Goal: Task Accomplishment & Management: Complete application form

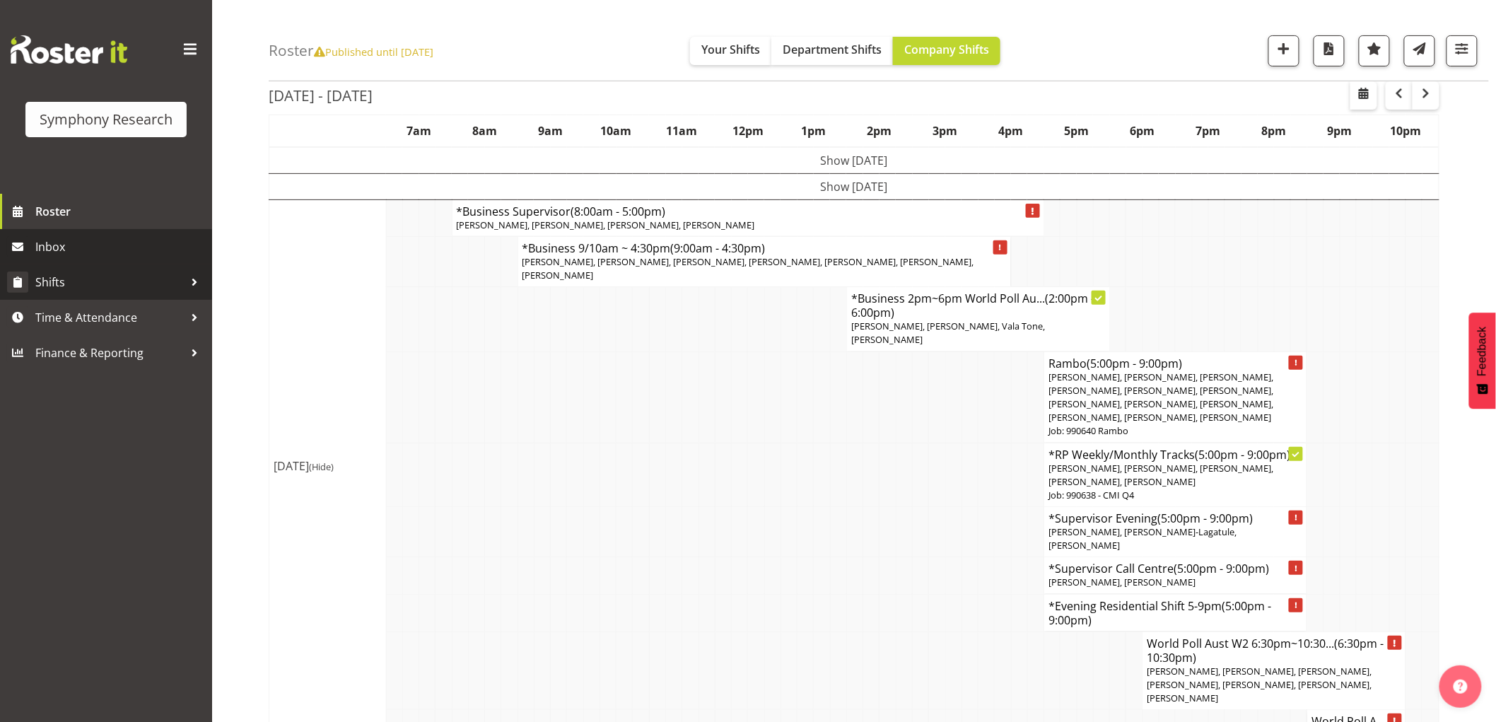
scroll to position [78, 0]
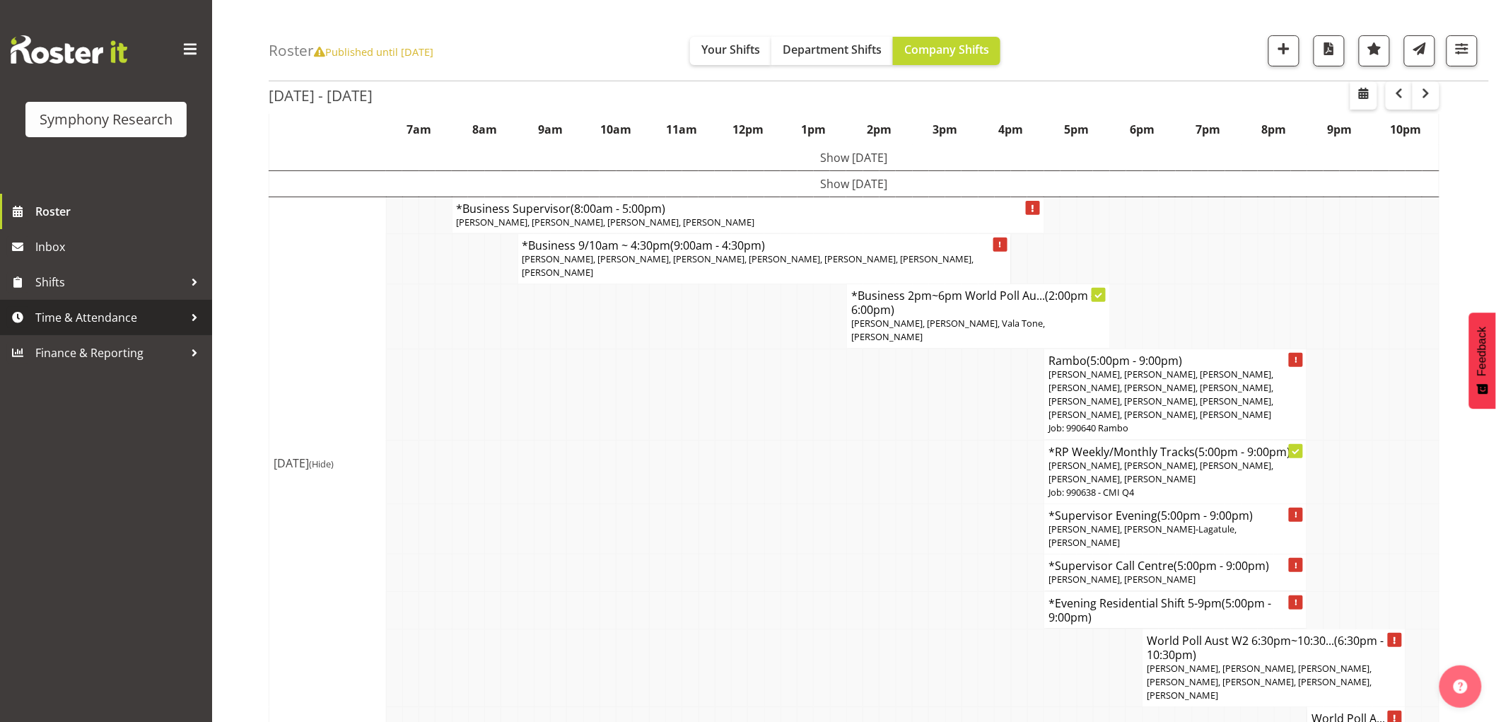
click at [73, 325] on span "Time & Attendance" at bounding box center [109, 317] width 148 height 21
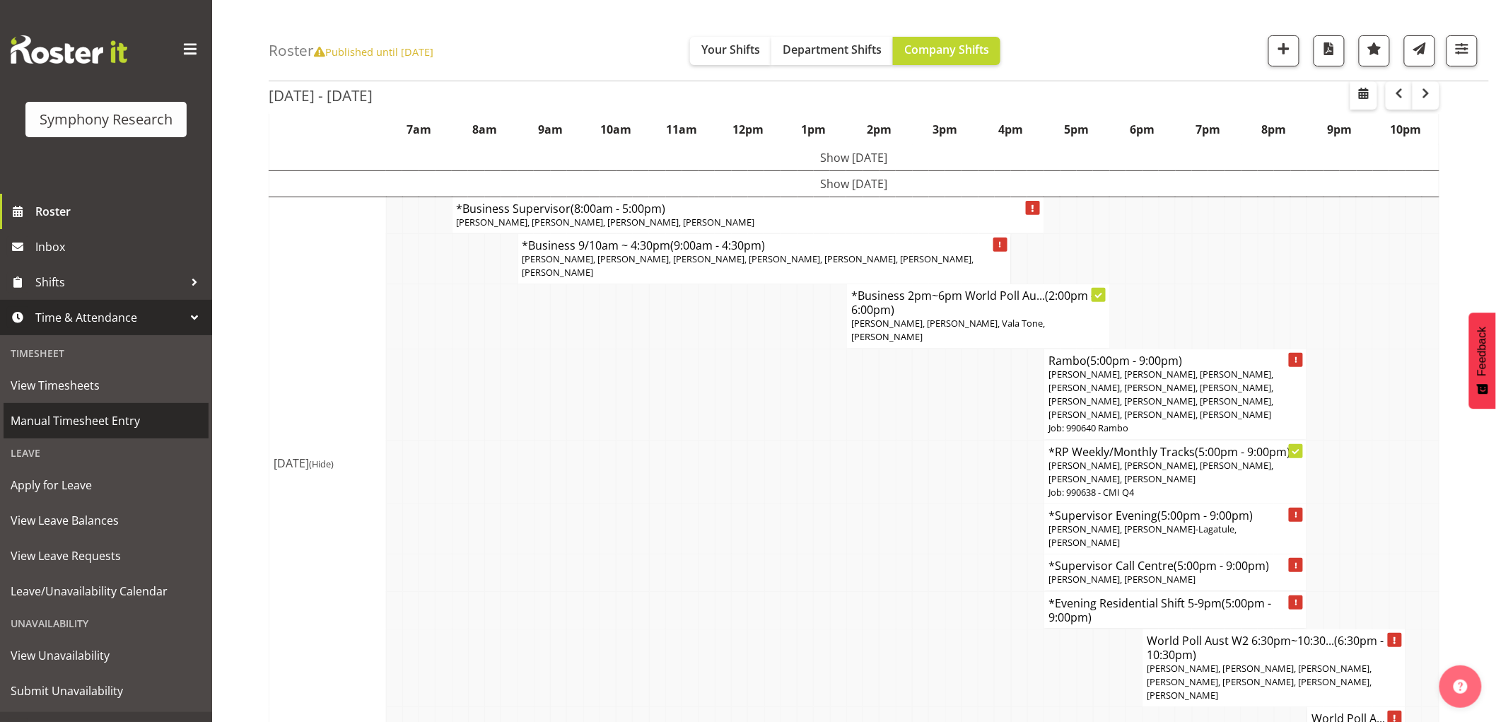
click at [121, 420] on span "Manual Timesheet Entry" at bounding box center [106, 420] width 191 height 21
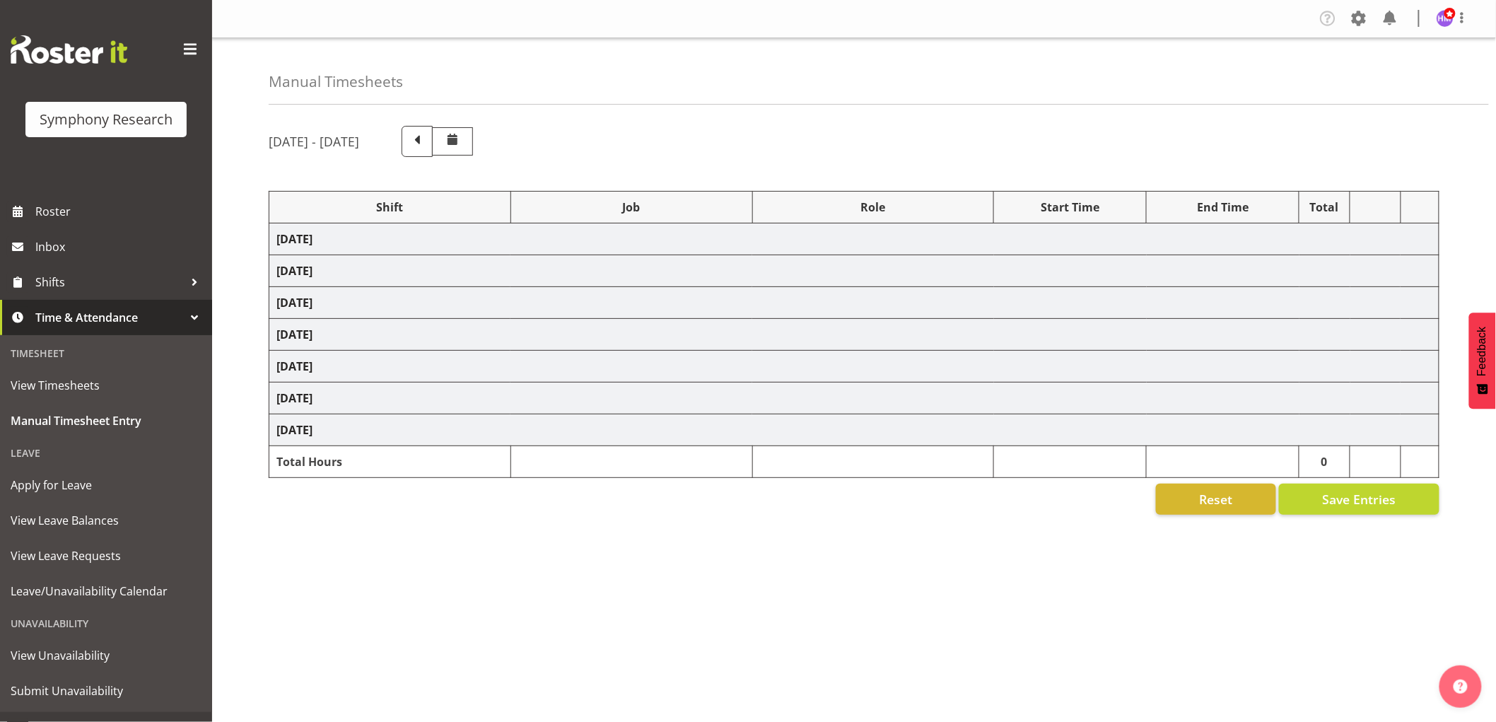
select select "1607"
select select "10732"
select select "1607"
select select "10732"
select select "1607"
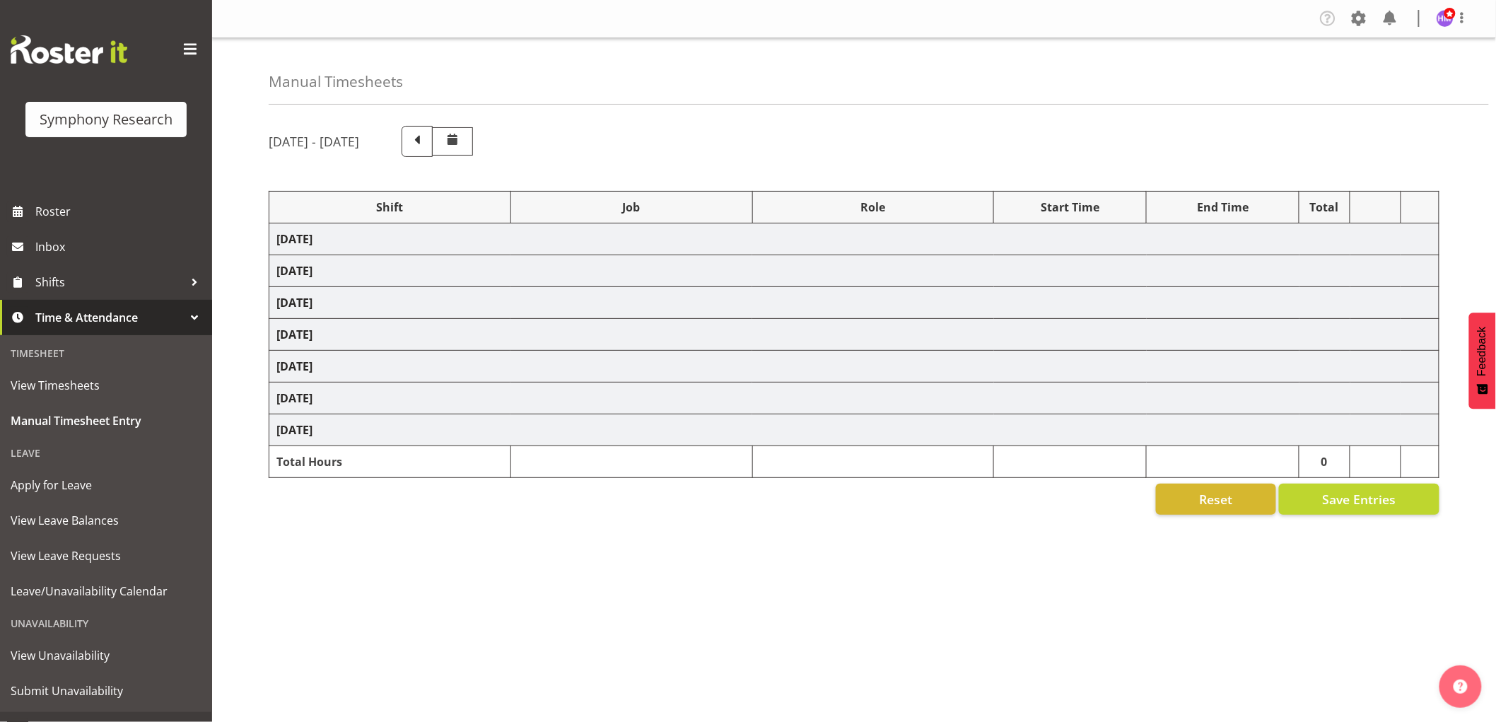
select select "10732"
select select "48116"
select select "10732"
select select "1607"
select select "10732"
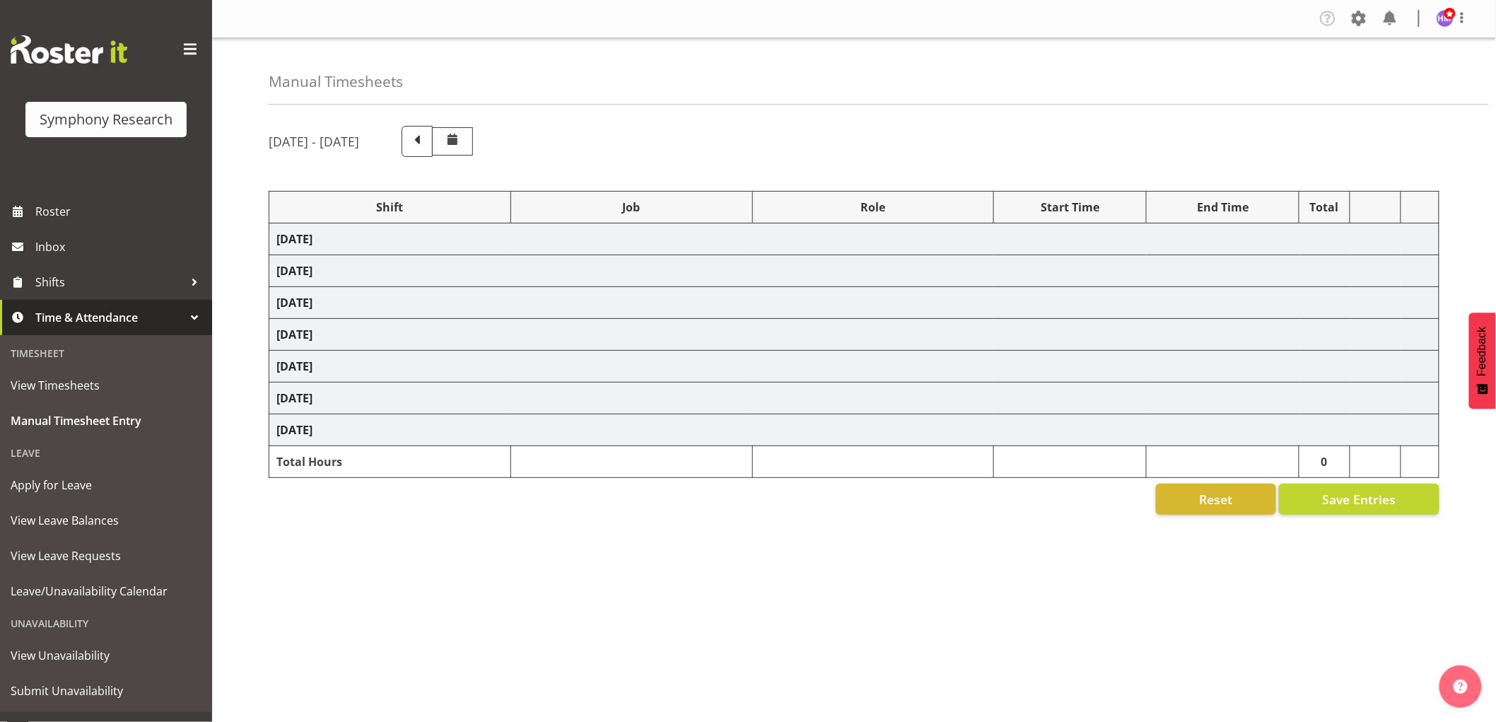
select select "1607"
select select "10732"
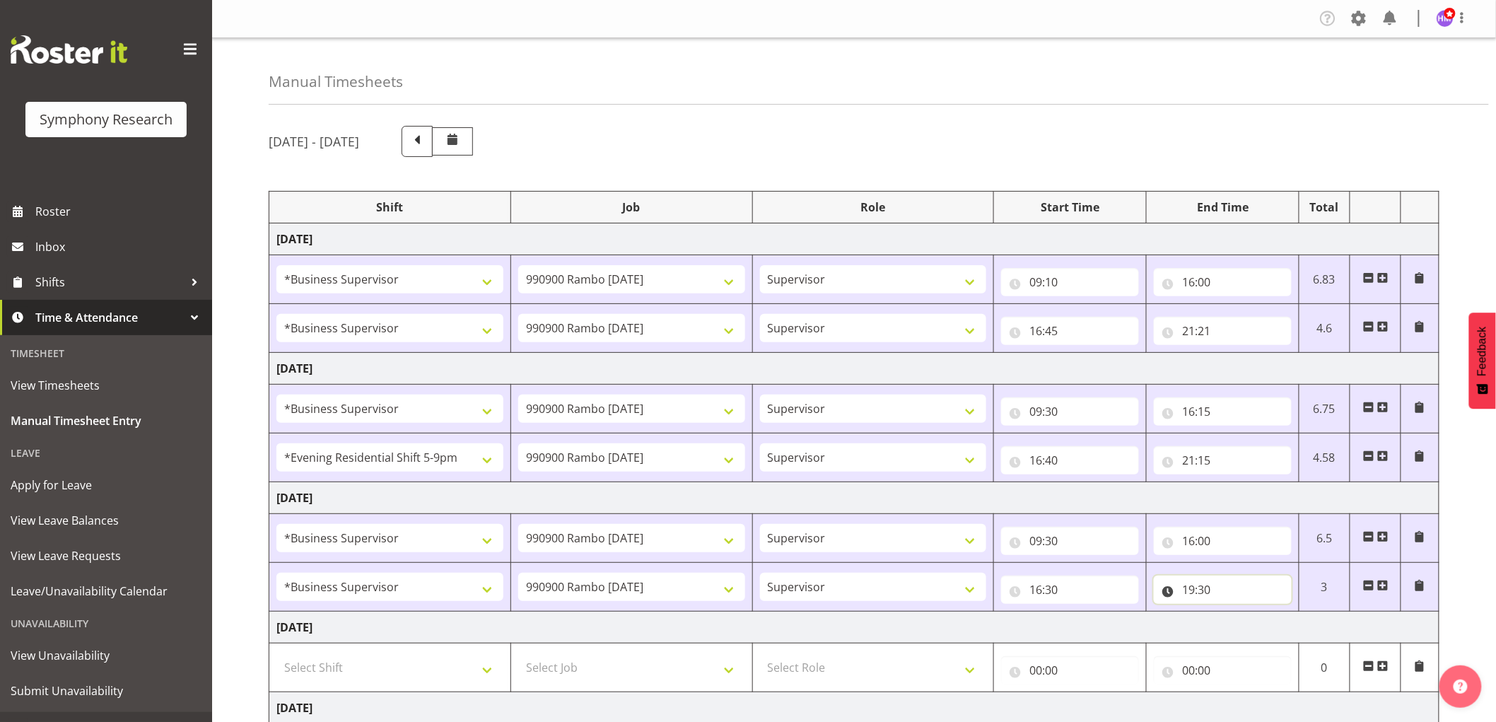
click at [1195, 587] on input "19:30" at bounding box center [1223, 589] width 138 height 28
click at [1253, 622] on select "00 01 02 03 04 05 06 07 08 09 10 11 12 13 14 15 16 17 18 19 20 21 22 23" at bounding box center [1250, 626] width 32 height 28
select select "20"
click at [1234, 613] on select "00 01 02 03 04 05 06 07 08 09 10 11 12 13 14 15 16 17 18 19 20 21 22 23" at bounding box center [1250, 626] width 32 height 28
type input "20:30"
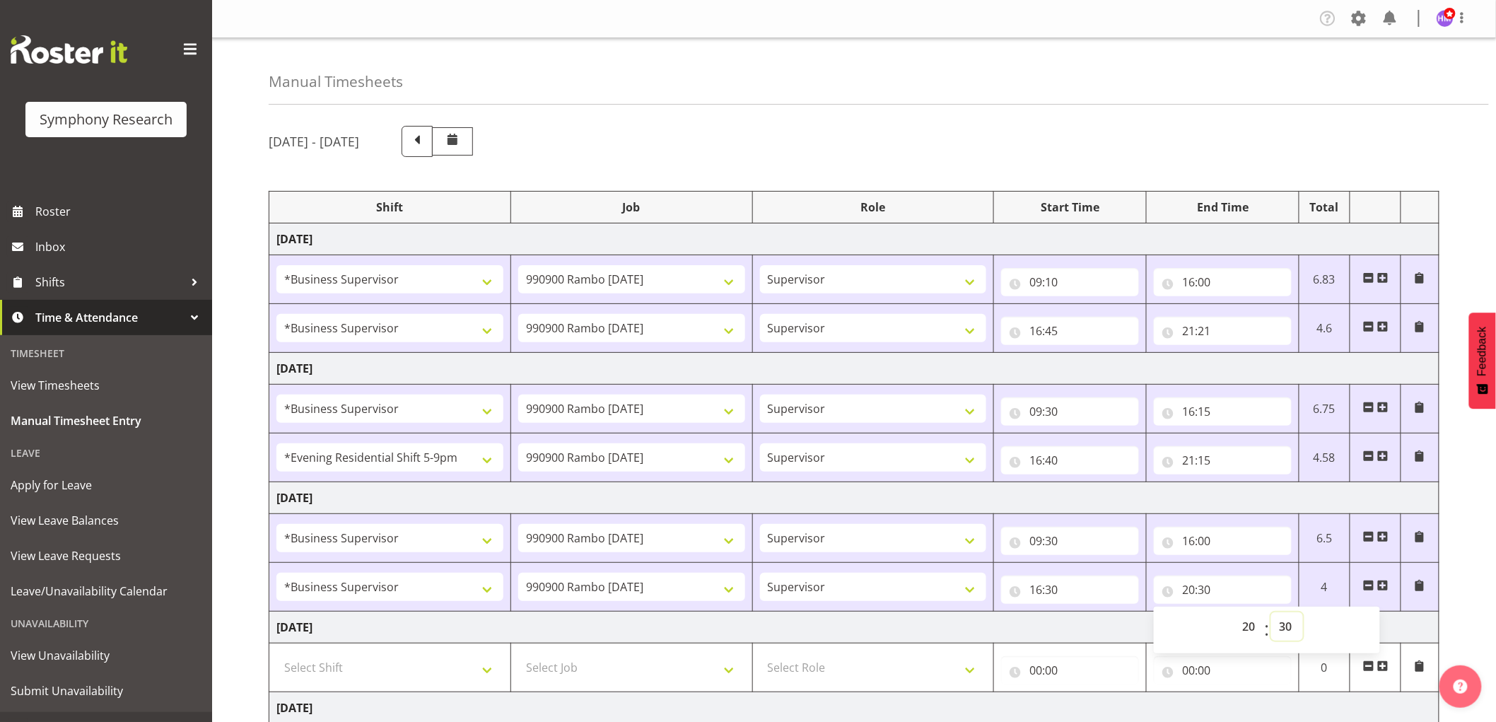
drag, startPoint x: 1289, startPoint y: 630, endPoint x: 1295, endPoint y: 634, distance: 7.6
click at [1289, 630] on select "00 01 02 03 04 05 06 07 08 09 10 11 12 13 14 15 16 17 18 19 20 21 22 23 24 25 2…" at bounding box center [1287, 626] width 32 height 28
select select "0"
click at [1271, 613] on select "00 01 02 03 04 05 06 07 08 09 10 11 12 13 14 15 16 17 18 19 20 21 22 23 24 25 2…" at bounding box center [1287, 626] width 32 height 28
type input "20:00"
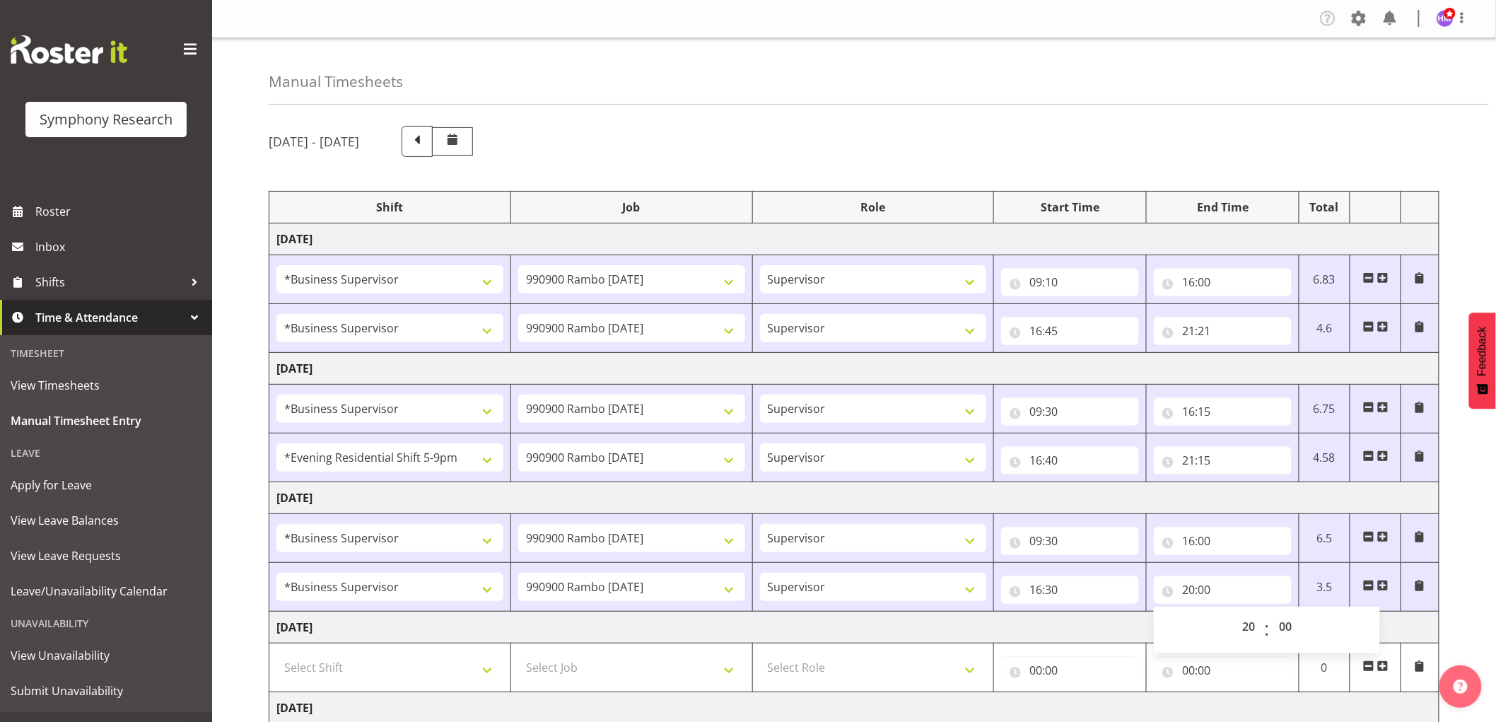
drag, startPoint x: 1198, startPoint y: 90, endPoint x: 1266, endPoint y: 258, distance: 181.7
click at [1202, 107] on div "Manual Timesheets October 6th - October 12th 2025 Shift Job Role Start Time End…" at bounding box center [854, 525] width 1284 height 975
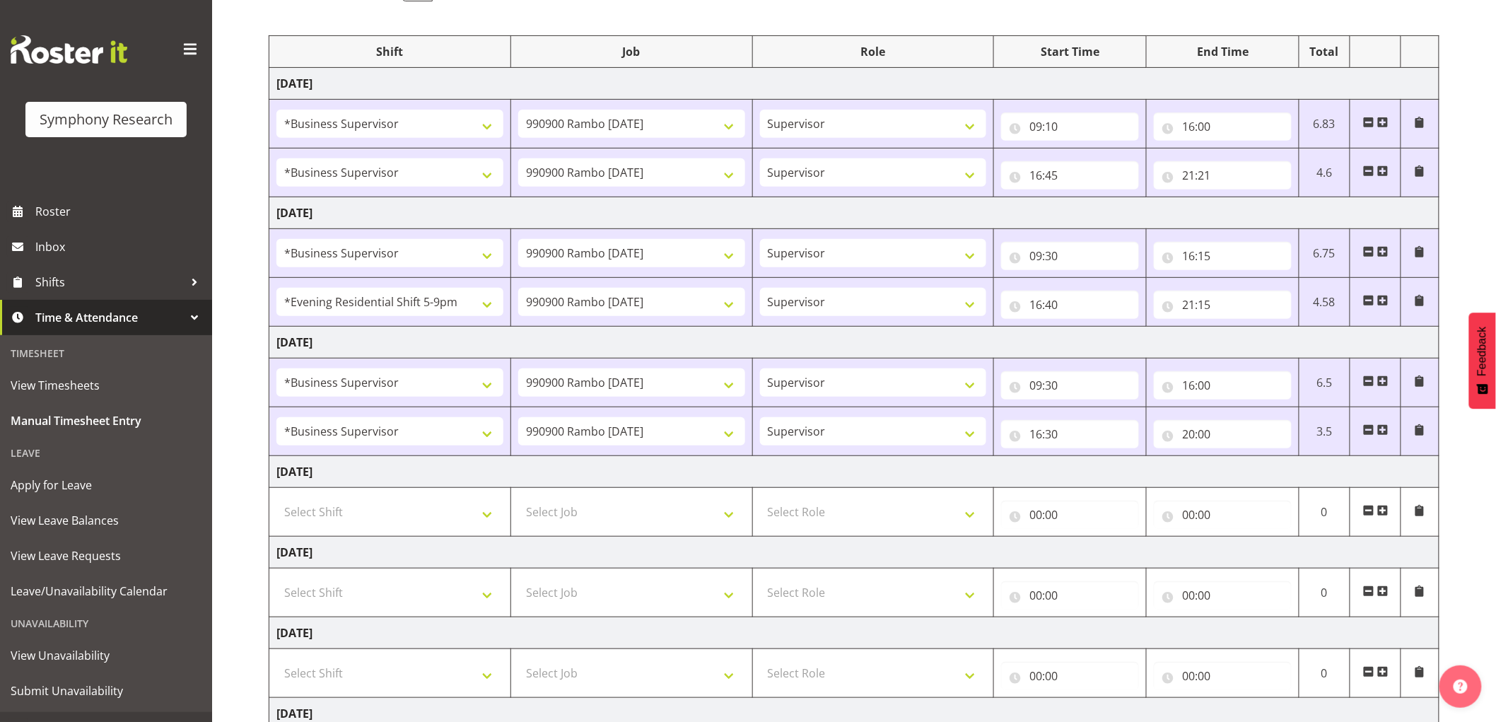
scroll to position [305, 0]
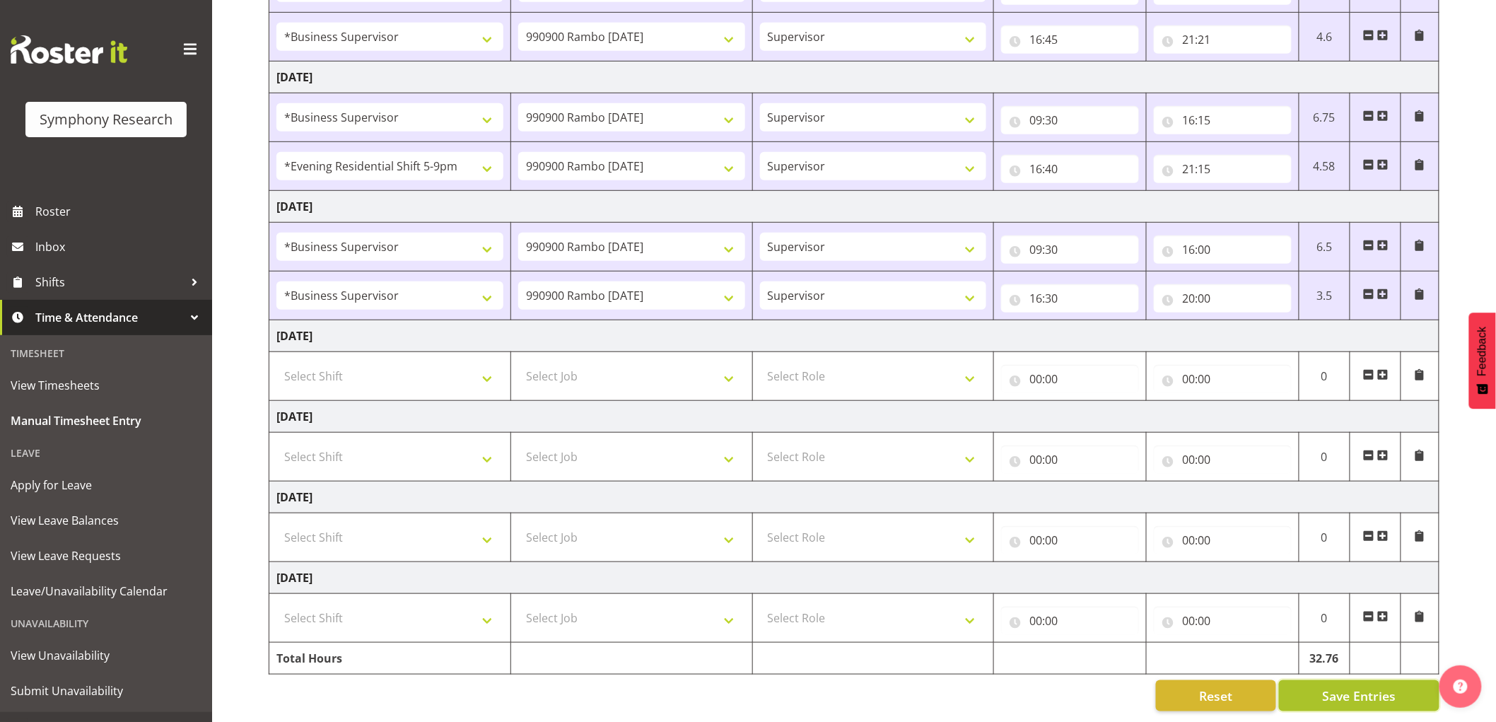
click at [1345, 689] on span "Save Entries" at bounding box center [1359, 695] width 74 height 18
drag, startPoint x: 1345, startPoint y: 677, endPoint x: 1045, endPoint y: 682, distance: 300.5
click at [1330, 686] on span "Save Entries" at bounding box center [1359, 695] width 74 height 18
click at [1382, 686] on span "Save Entries" at bounding box center [1359, 695] width 74 height 18
